Goal: Check status

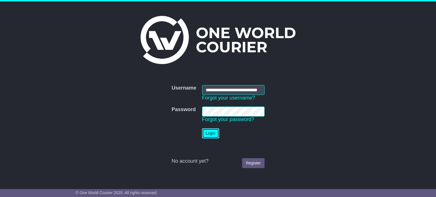
click at [211, 133] on button "Login" at bounding box center [210, 134] width 17 height 10
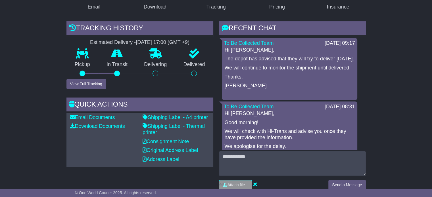
scroll to position [26, 0]
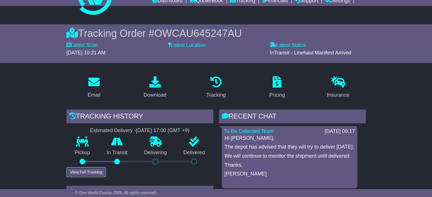
click at [90, 170] on button "View Full Tracking" at bounding box center [85, 173] width 39 height 10
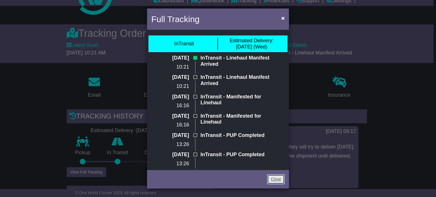
click at [274, 179] on link "Close" at bounding box center [276, 180] width 18 height 10
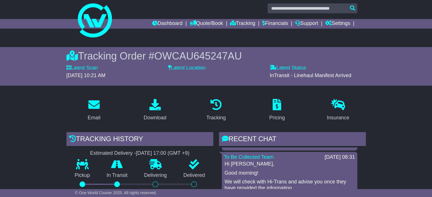
scroll to position [0, 0]
